Goal: Complete application form

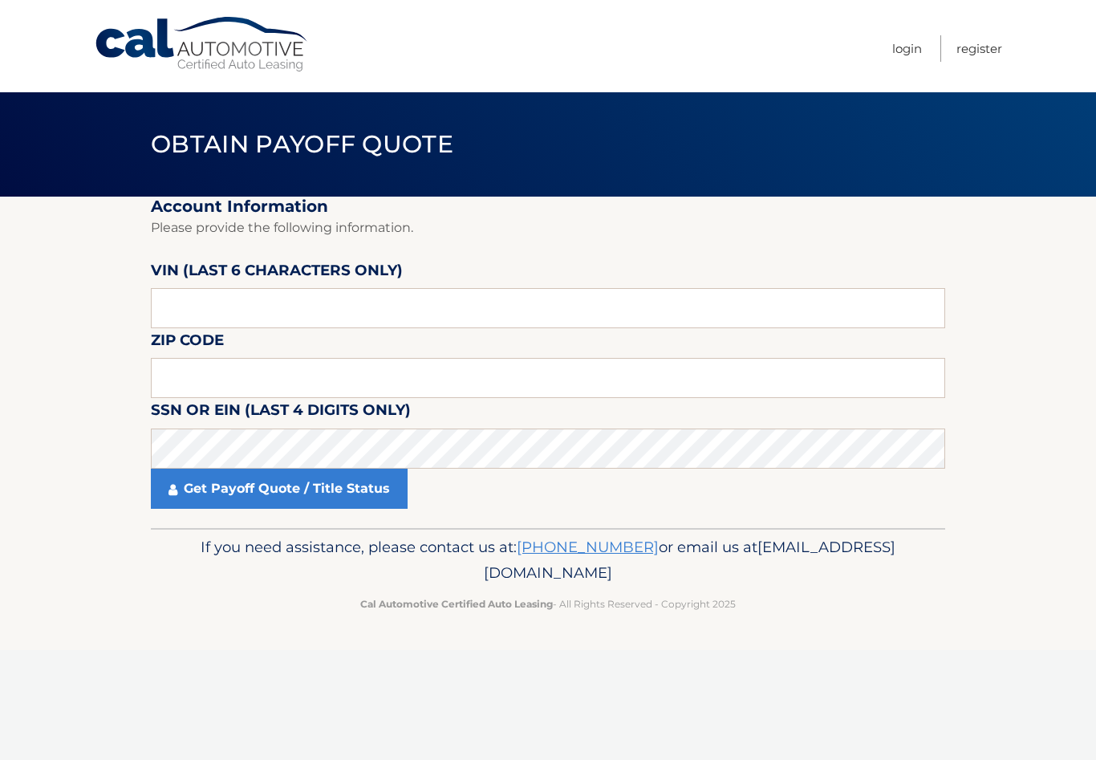
click at [1090, 320] on section "Account Information Please provide the following information. [PERSON_NAME] (la…" at bounding box center [548, 362] width 1096 height 331
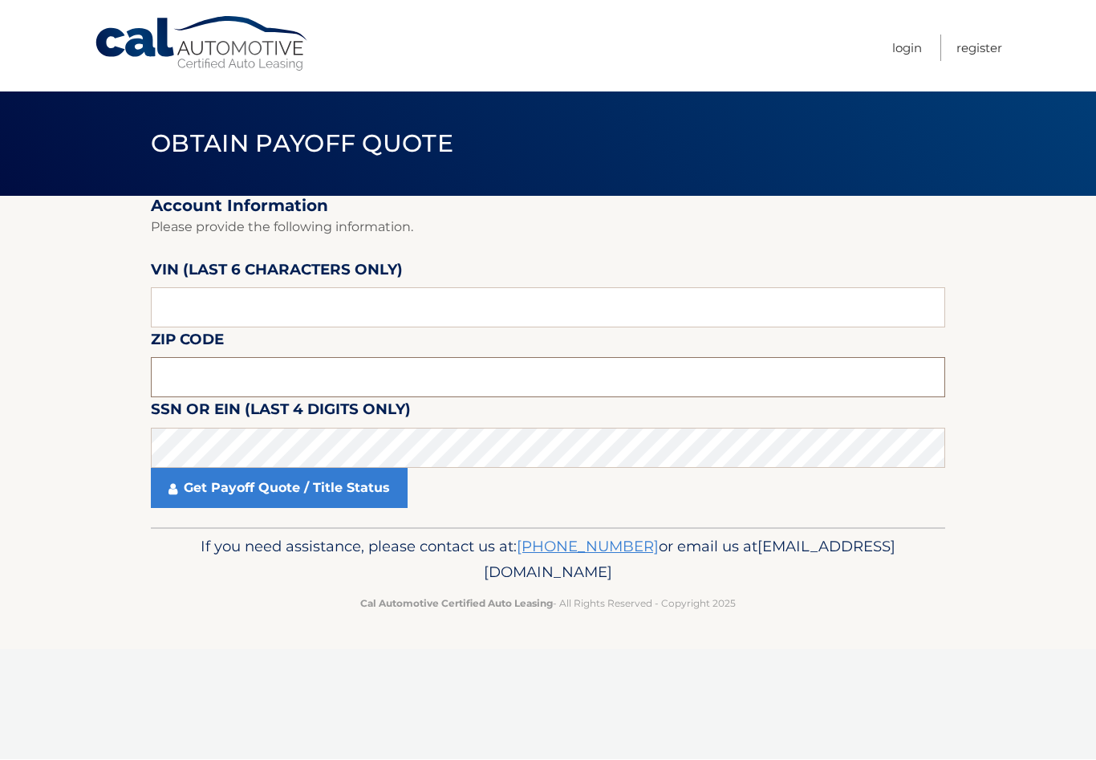
click at [302, 384] on input "text" at bounding box center [548, 378] width 794 height 40
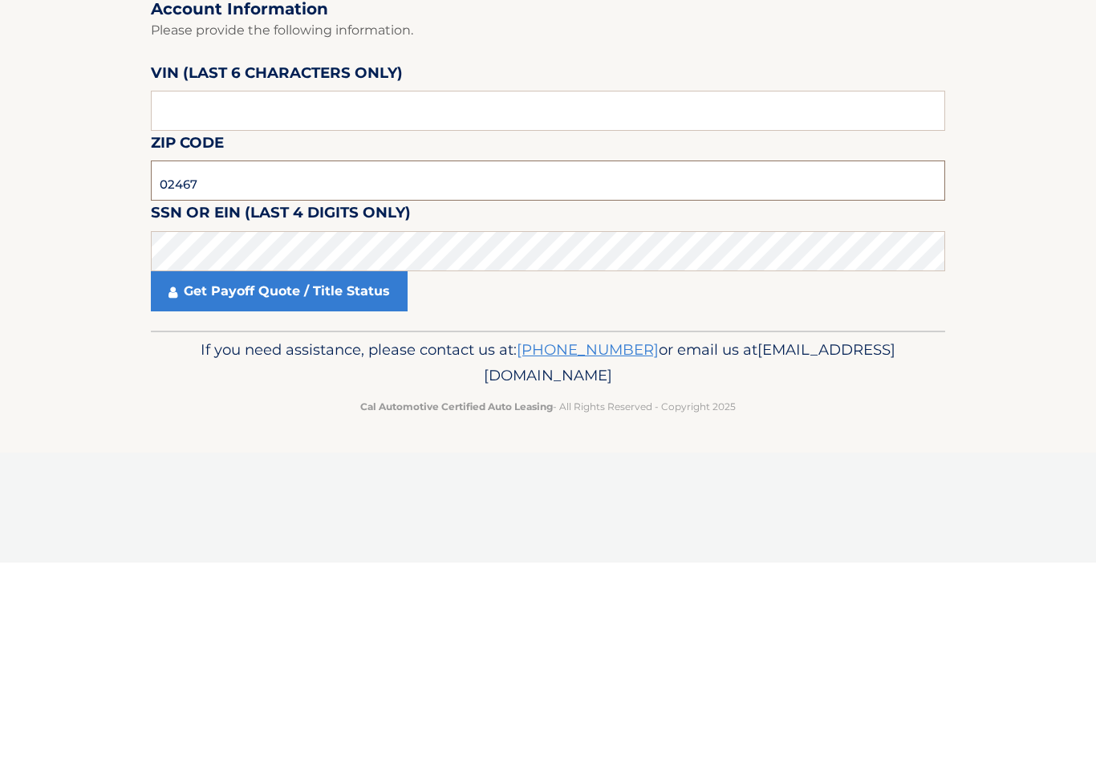
type input "02467"
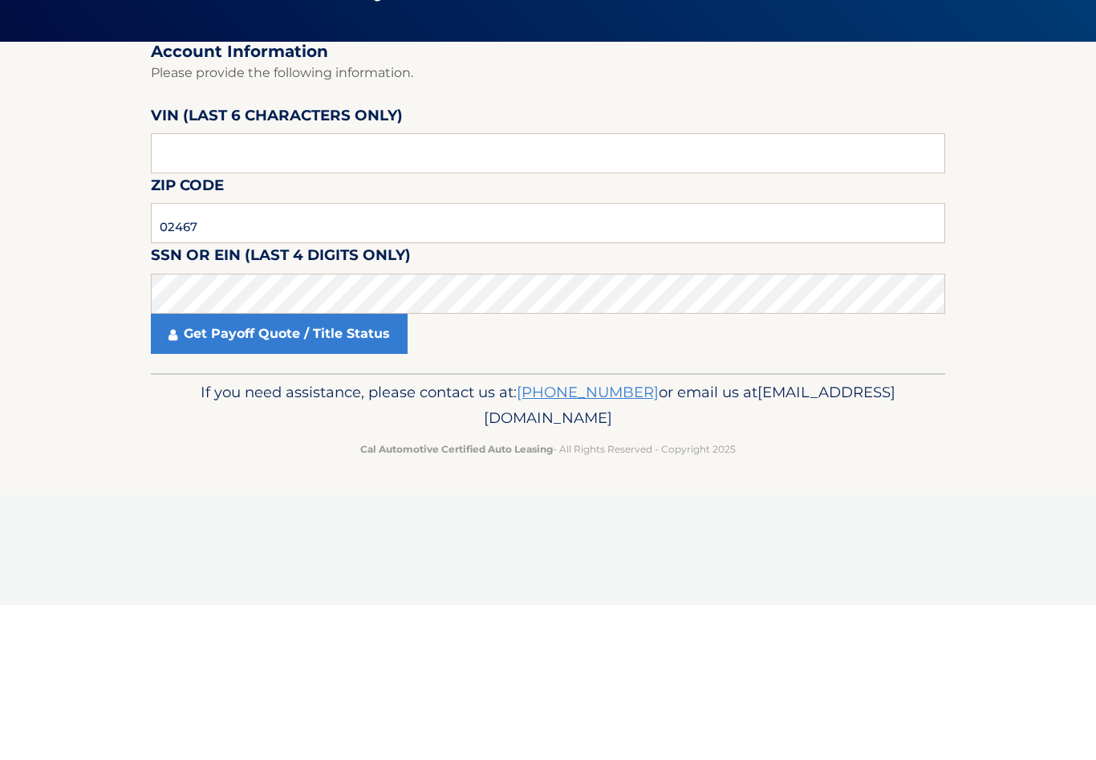
click at [879, 197] on fieldset "Account Information Please provide the following information. VIN (last 6 chara…" at bounding box center [548, 362] width 794 height 331
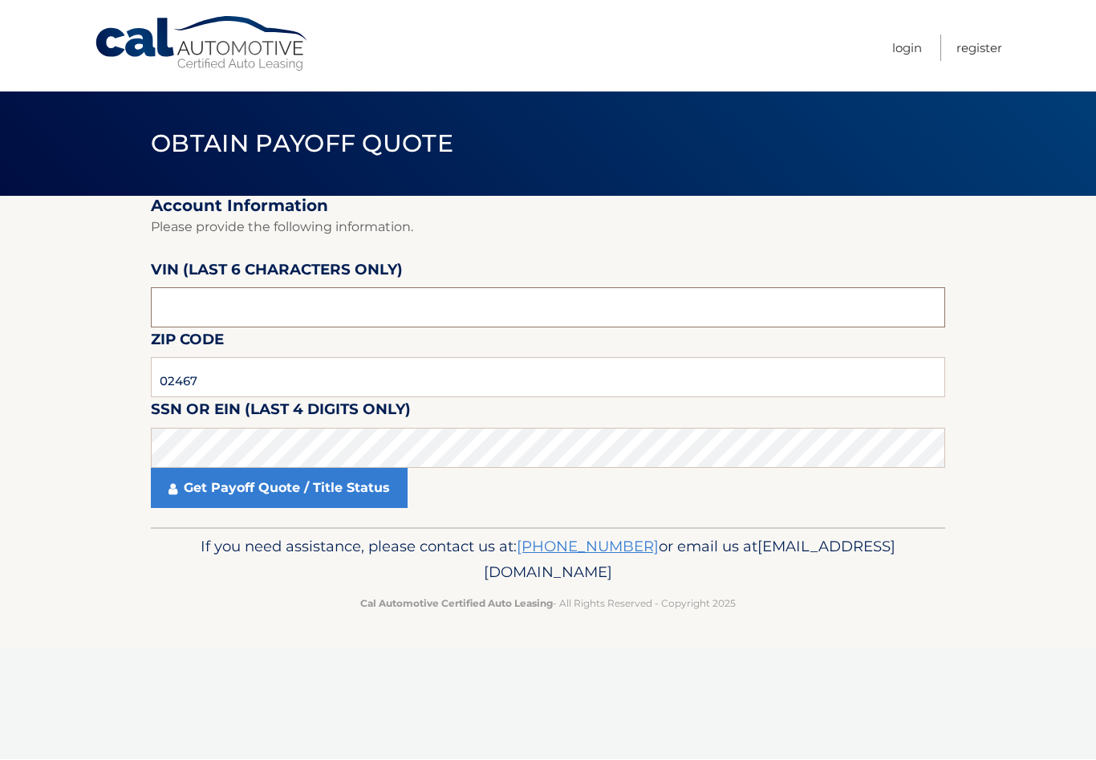
click at [173, 306] on input "text" at bounding box center [548, 308] width 794 height 40
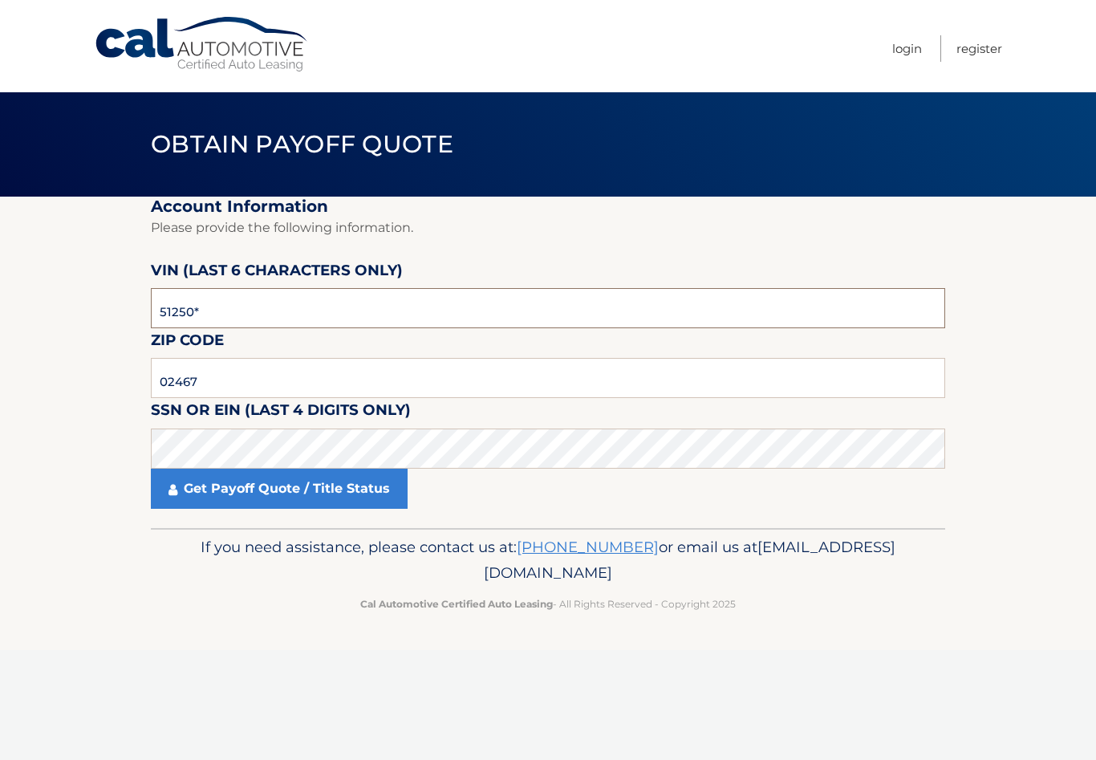
type input "512502"
click button "For Originating Dealer" at bounding box center [0, 0] width 0 height 0
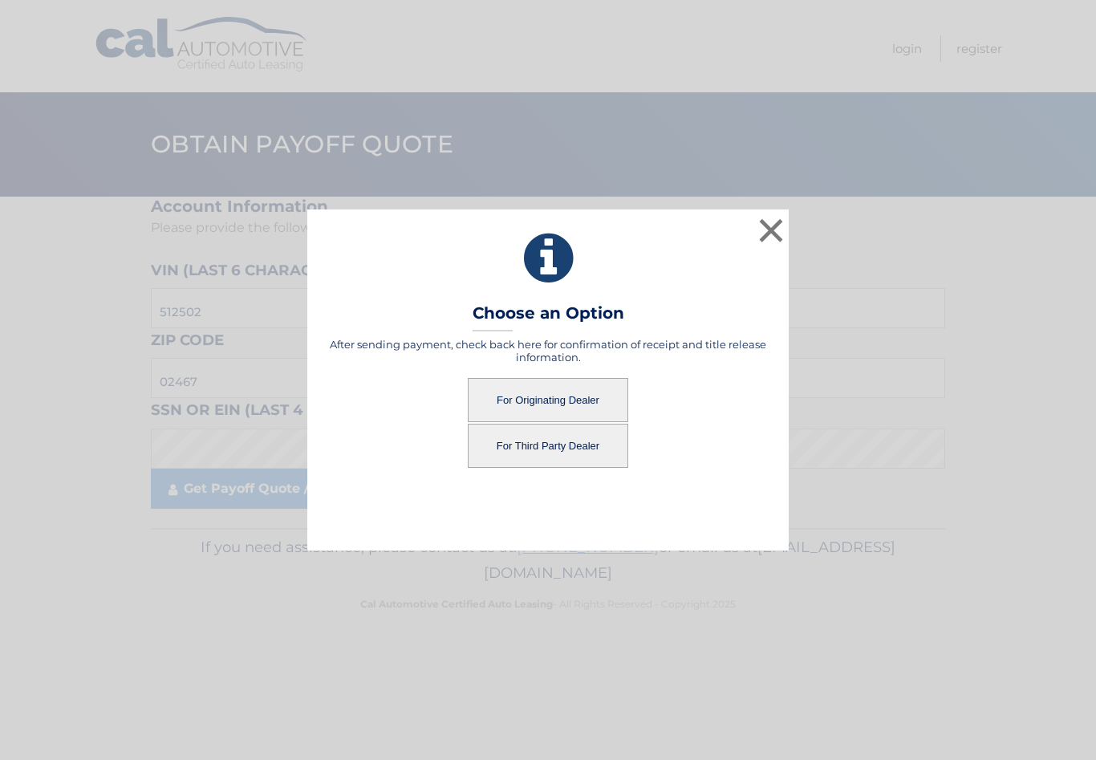
click at [528, 449] on button "For Third Party Dealer" at bounding box center [548, 446] width 160 height 44
